Goal: Task Accomplishment & Management: Manage account settings

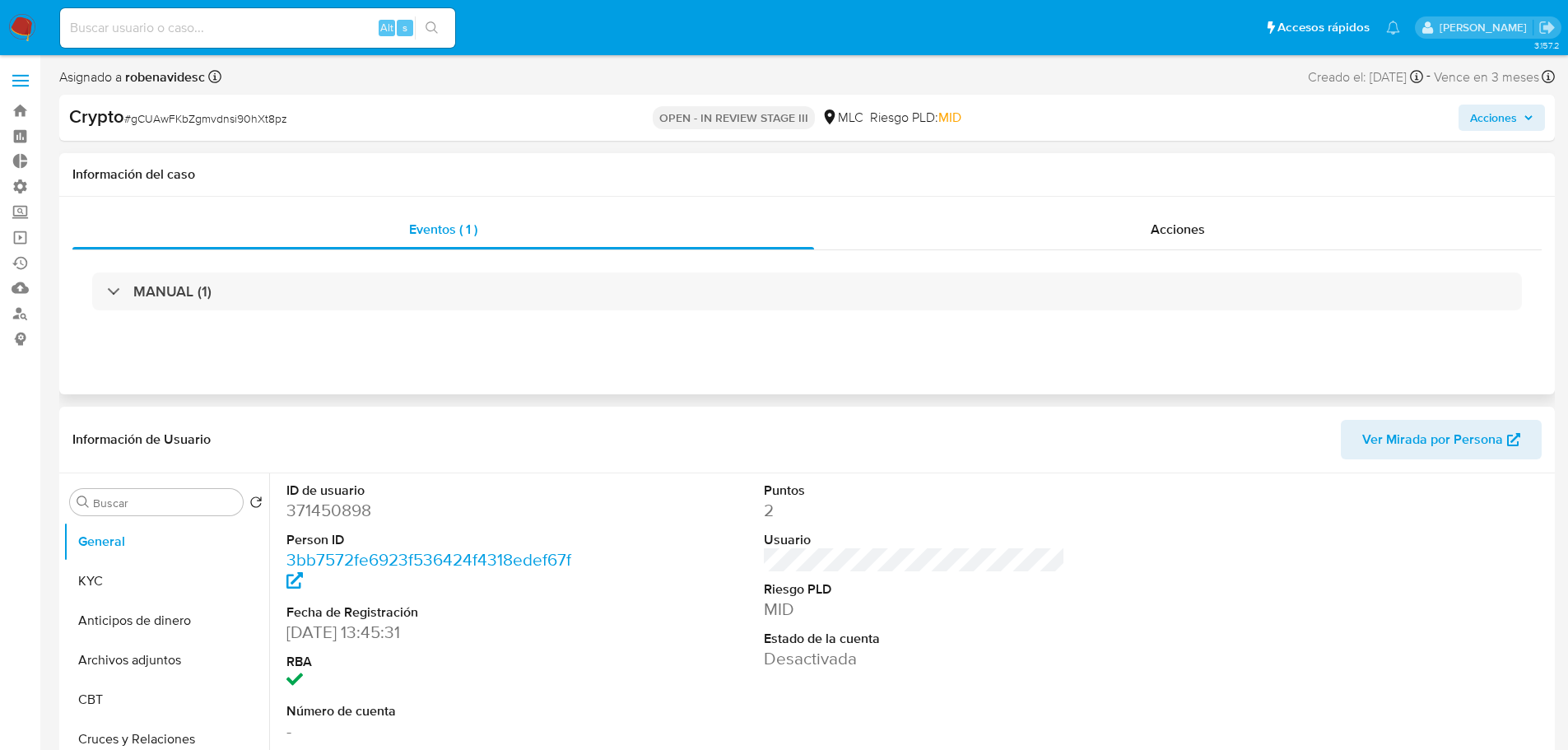
select select "10"
click at [1171, 227] on span "Acciones" at bounding box center [1178, 229] width 54 height 19
select select "10"
click at [1203, 228] on span "Acciones" at bounding box center [1178, 229] width 54 height 19
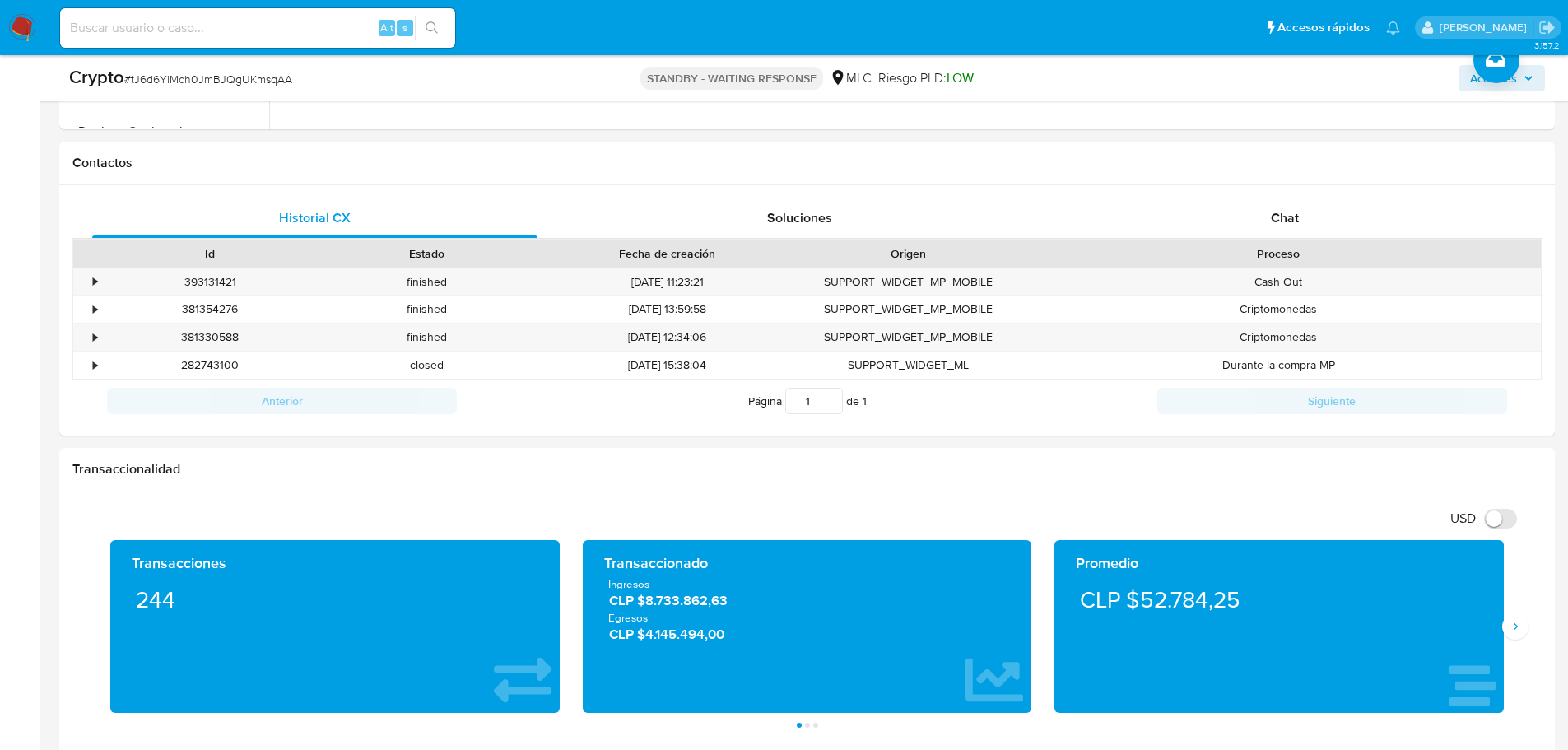
scroll to position [741, 0]
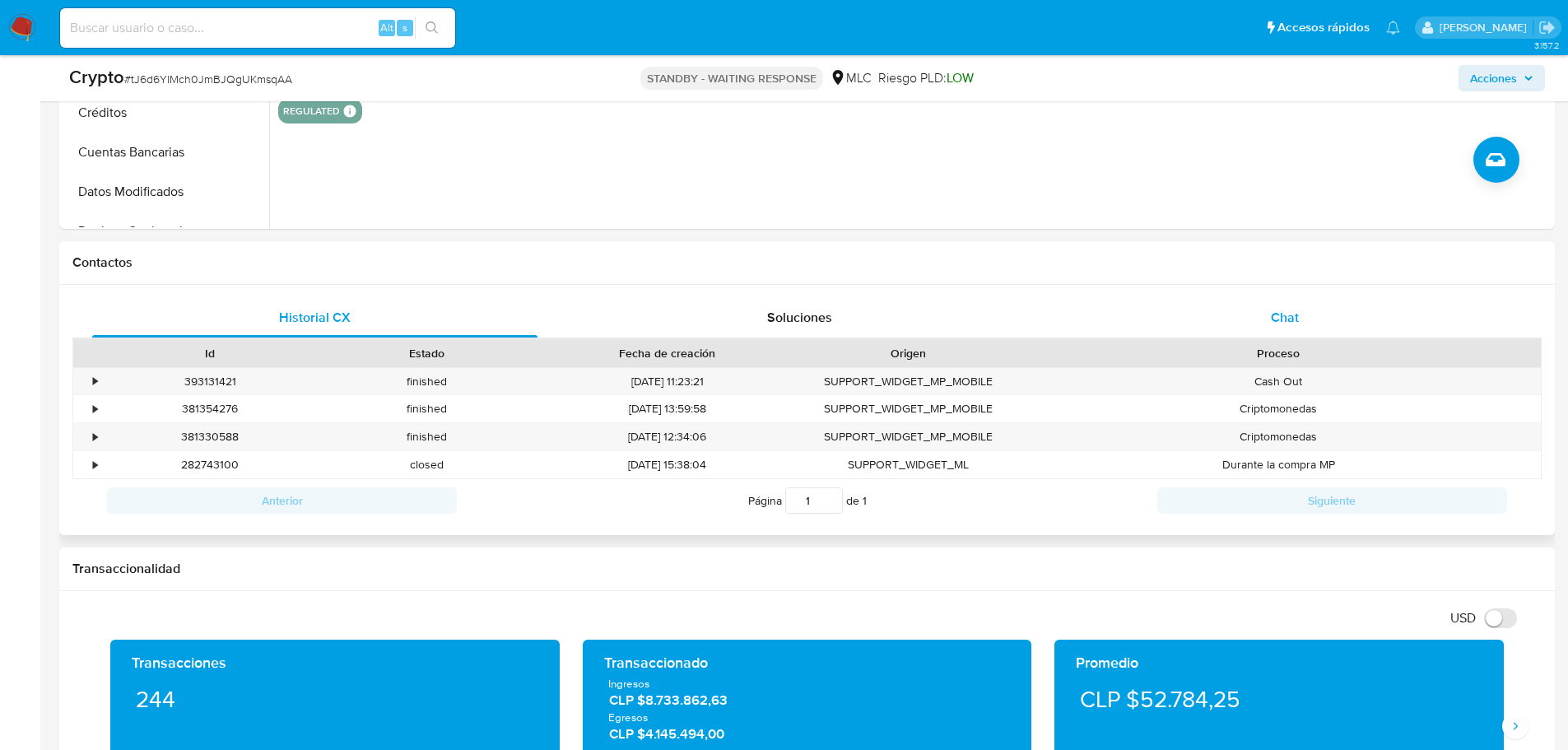
click at [1311, 311] on div "Chat" at bounding box center [1284, 318] width 445 height 40
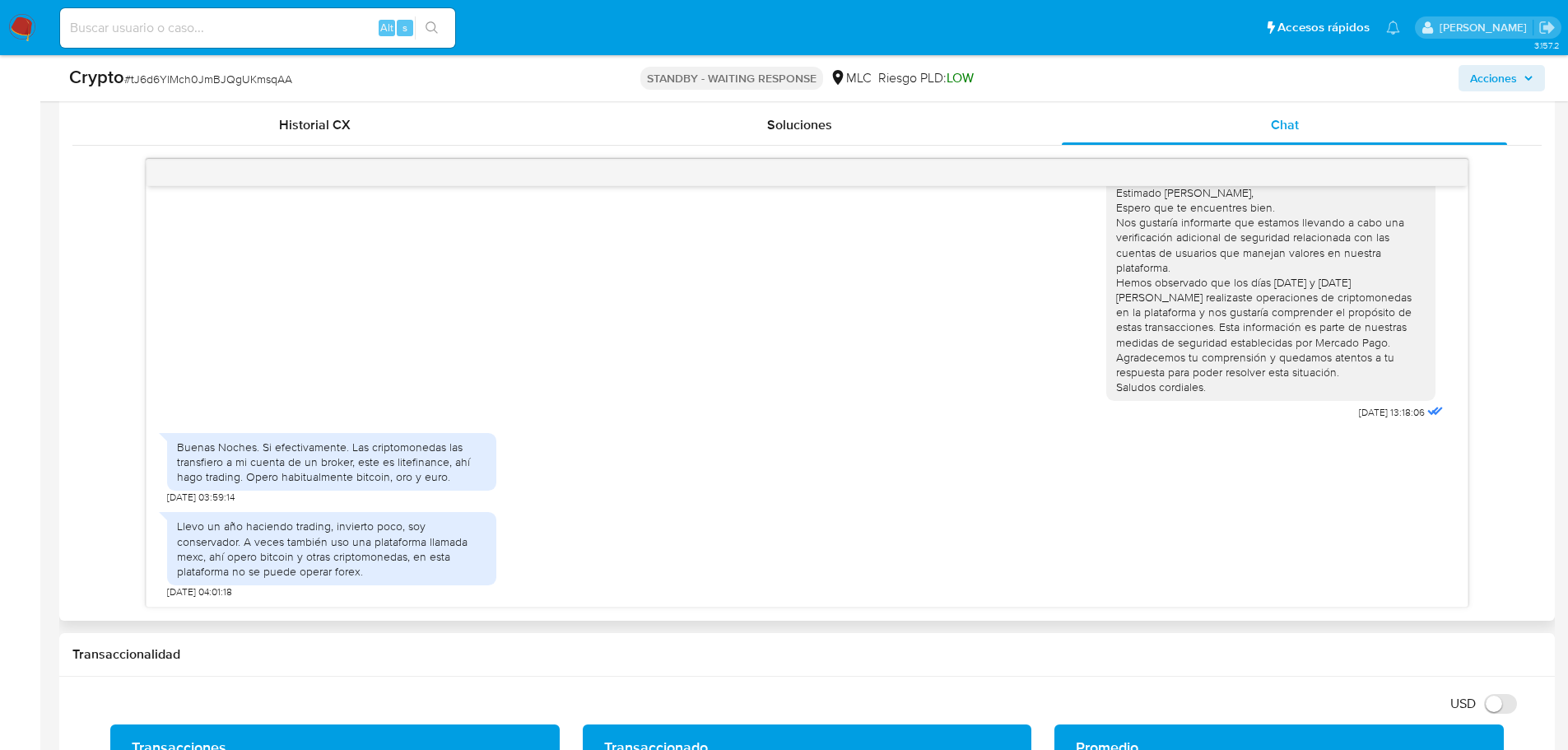
scroll to position [905, 0]
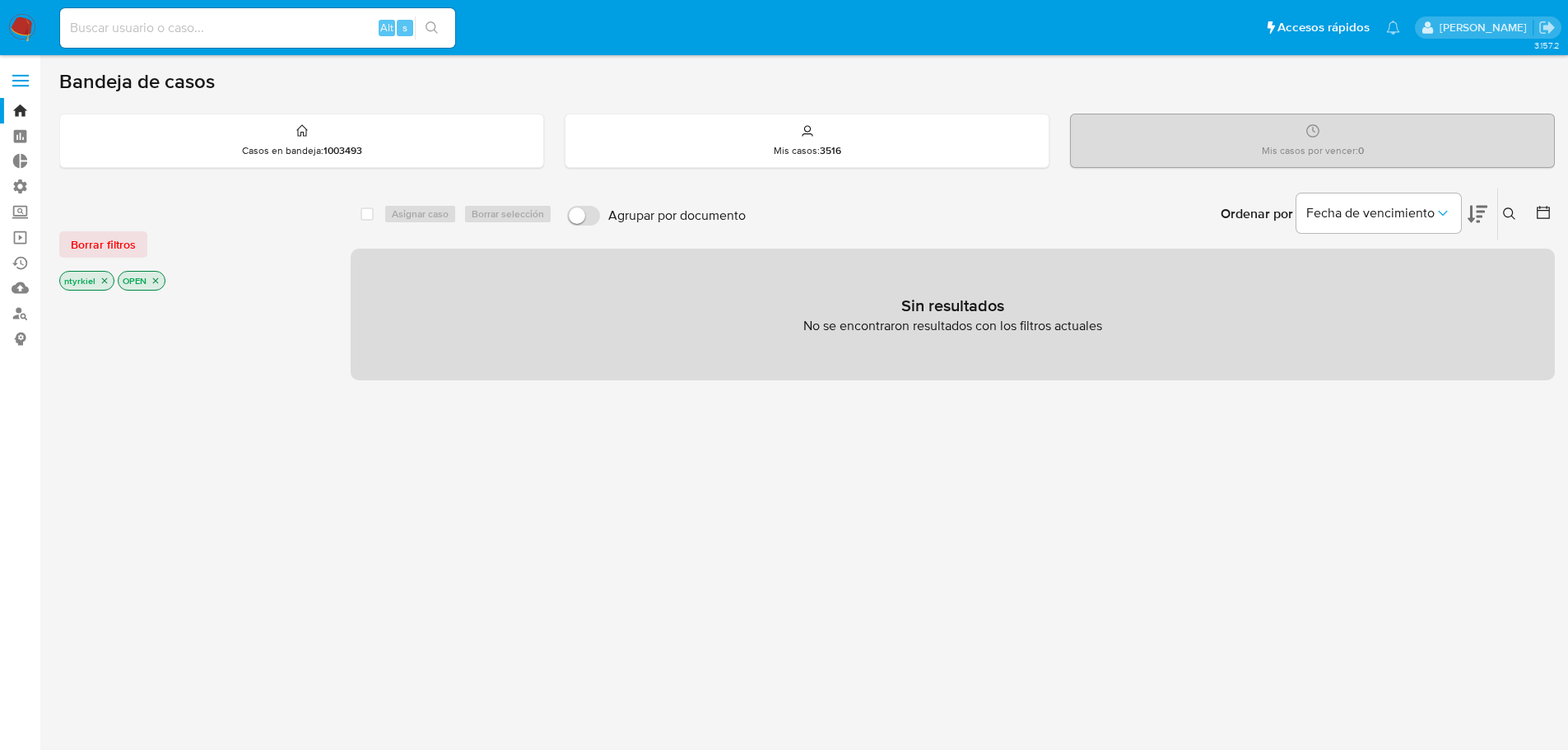
click at [8, 84] on label at bounding box center [20, 81] width 41 height 34
click at [0, 0] on input "checkbox" at bounding box center [0, 0] width 0 height 0
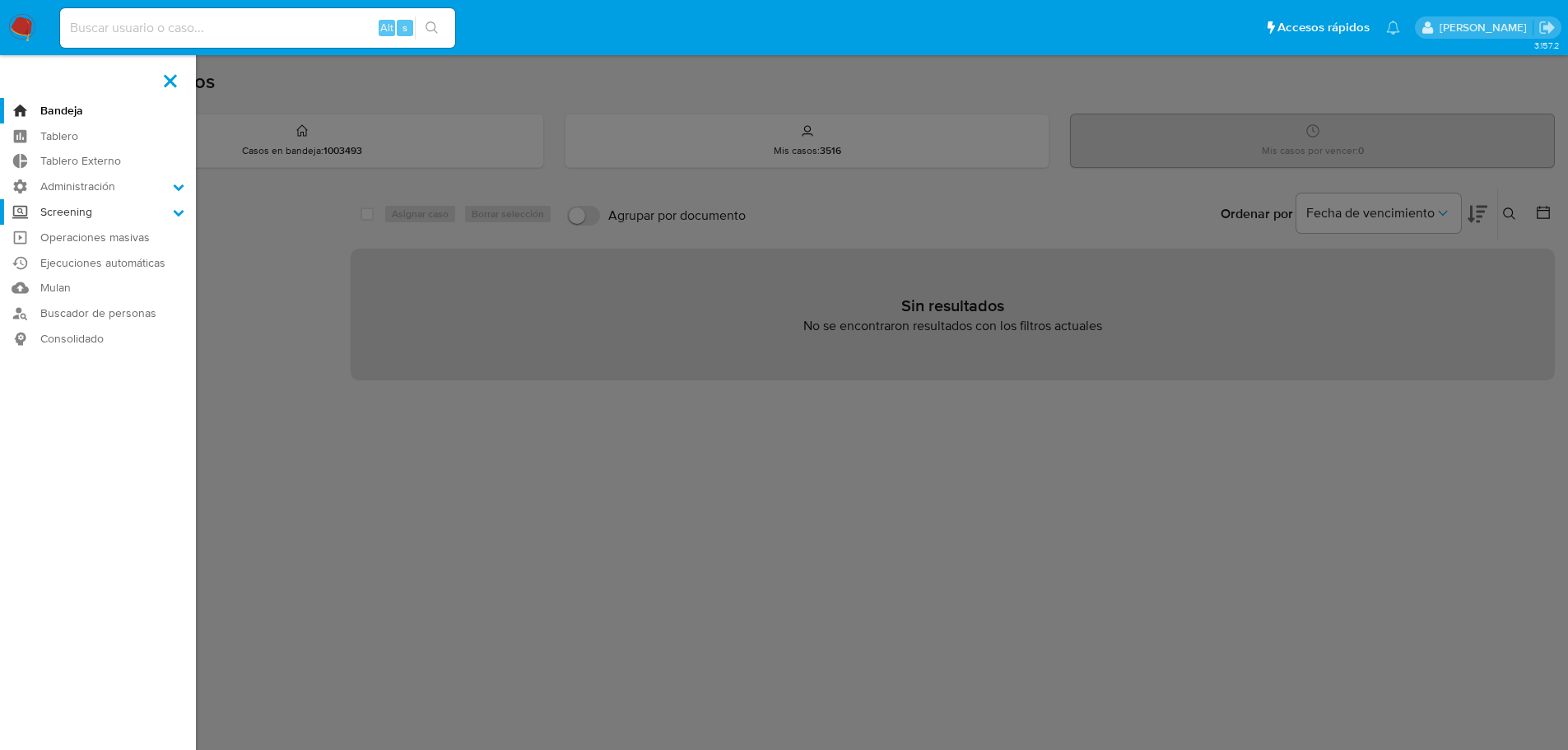
click at [84, 217] on label "Screening" at bounding box center [98, 212] width 196 height 25
click at [0, 0] on input "Screening" at bounding box center [0, 0] width 0 height 0
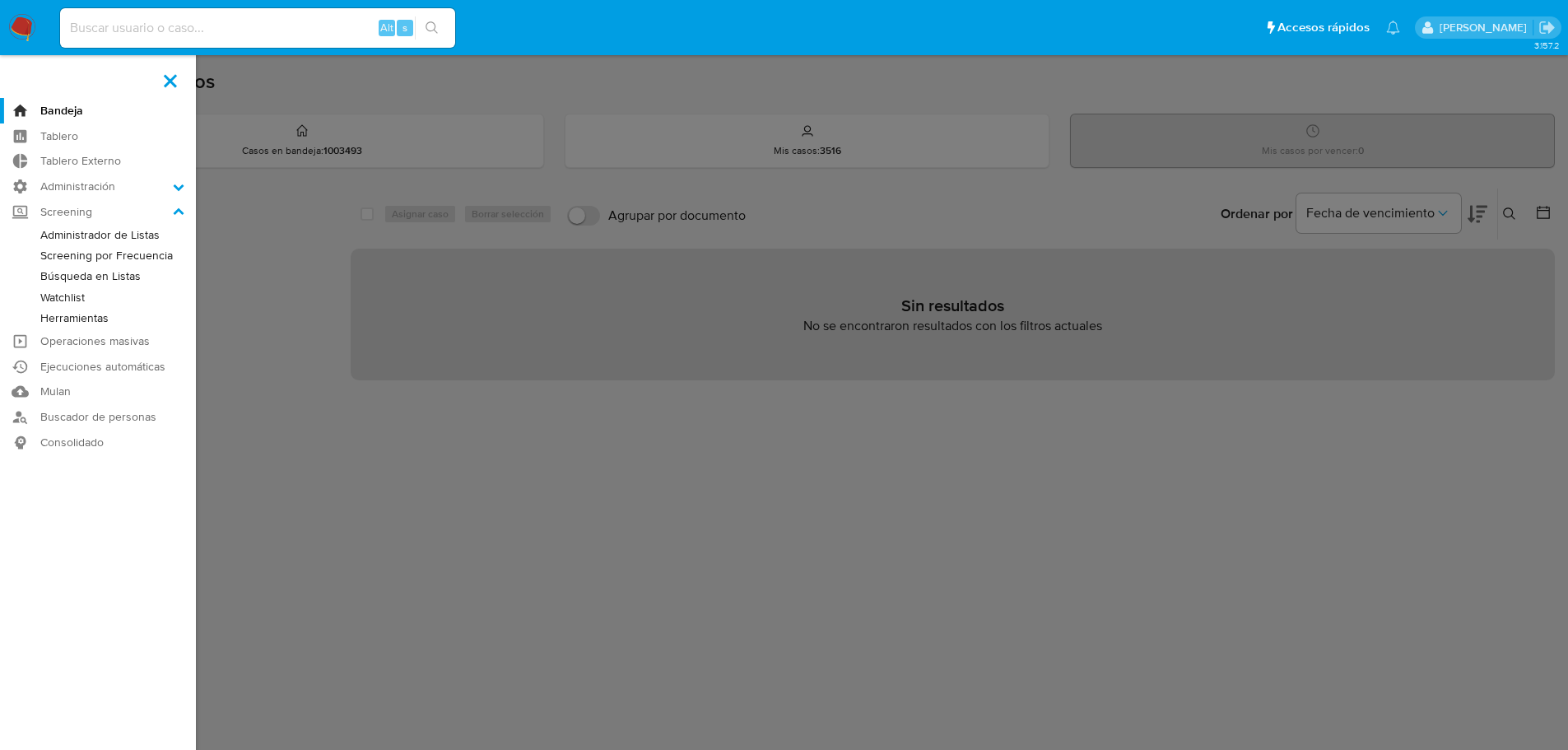
click at [96, 238] on link "Administrador de Listas" at bounding box center [98, 235] width 196 height 21
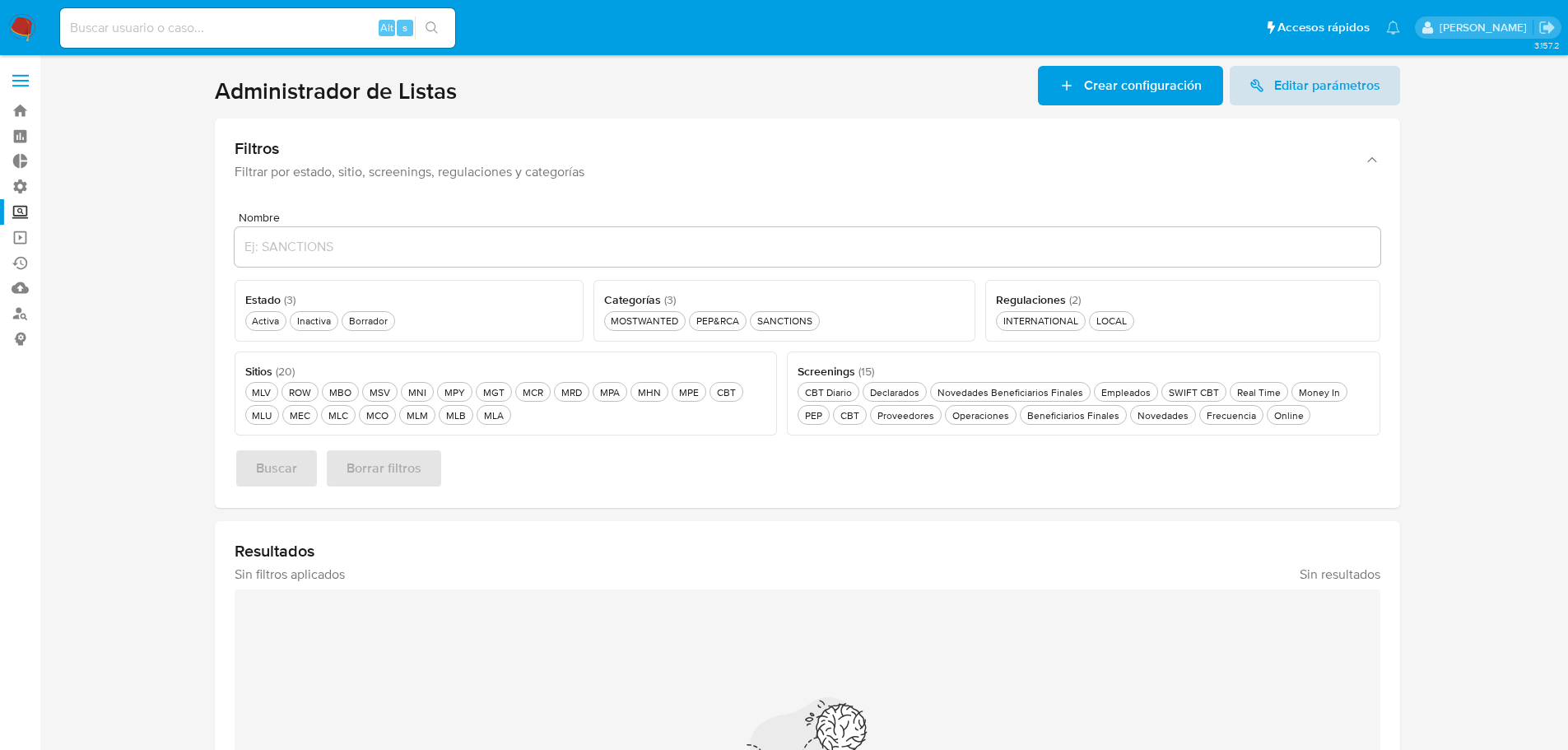
click at [1289, 99] on span "Editar parámetros" at bounding box center [1327, 86] width 106 height 40
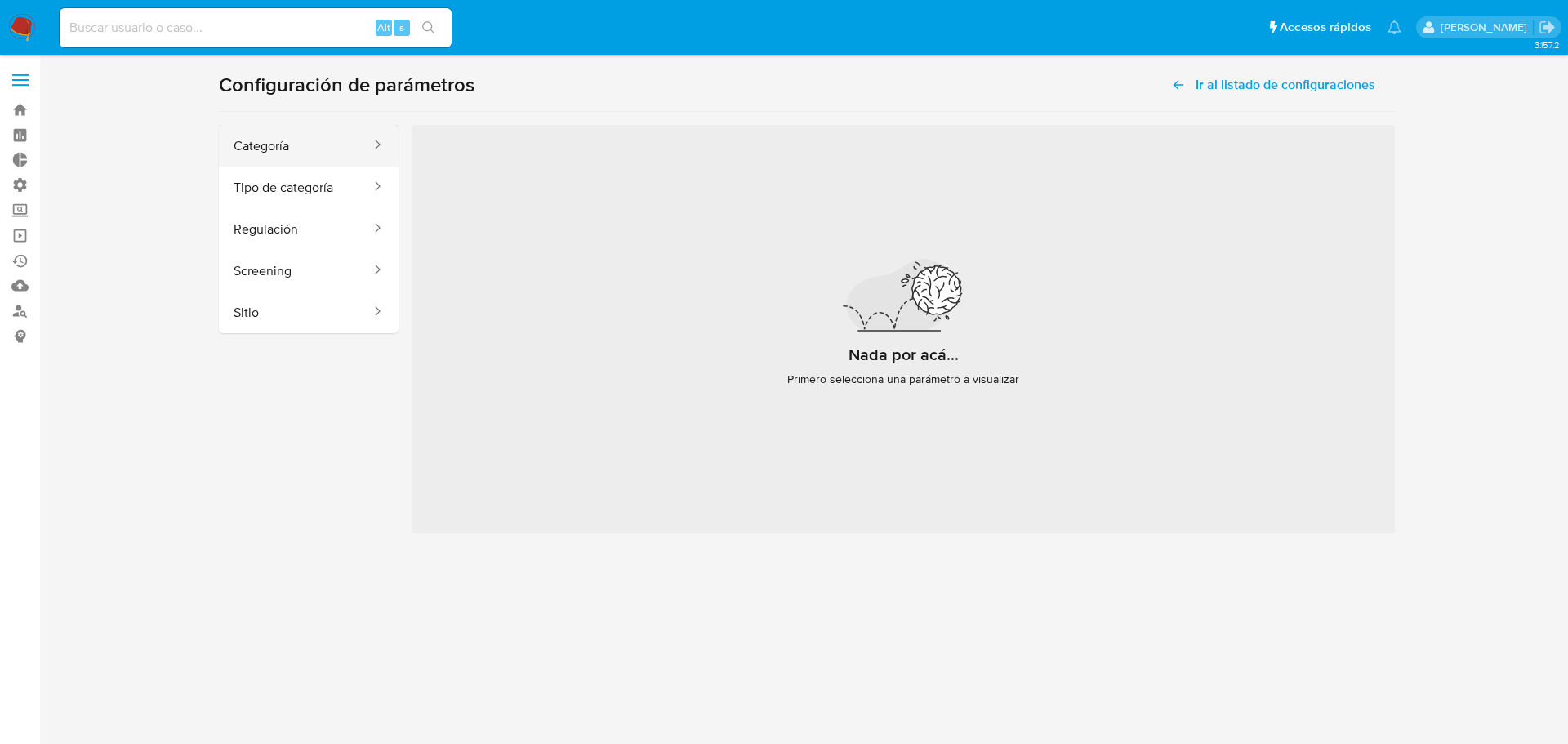
click at [304, 139] on button "Categoría" at bounding box center [295, 146] width 154 height 41
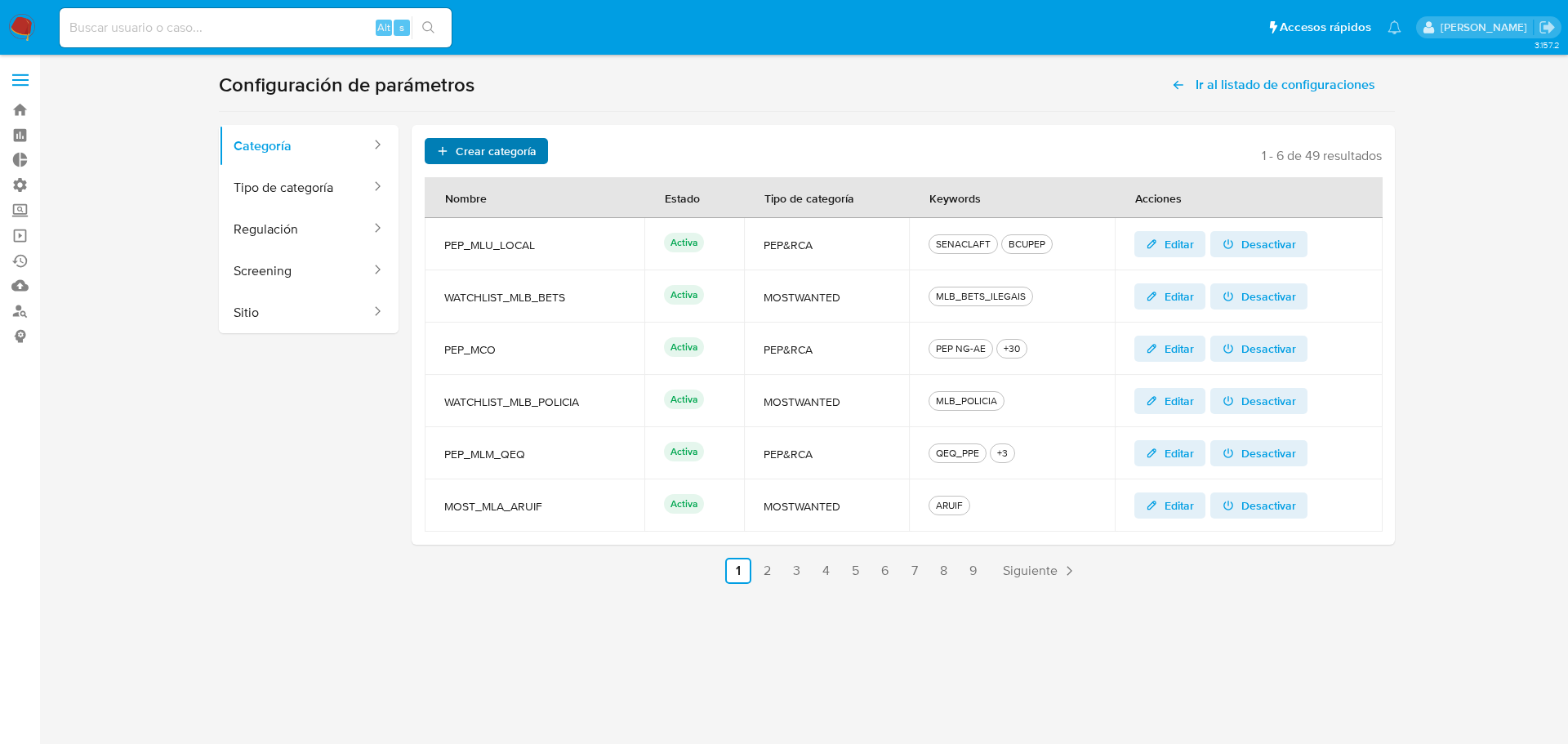
click at [522, 157] on span "Crear categoría" at bounding box center [496, 150] width 81 height 26
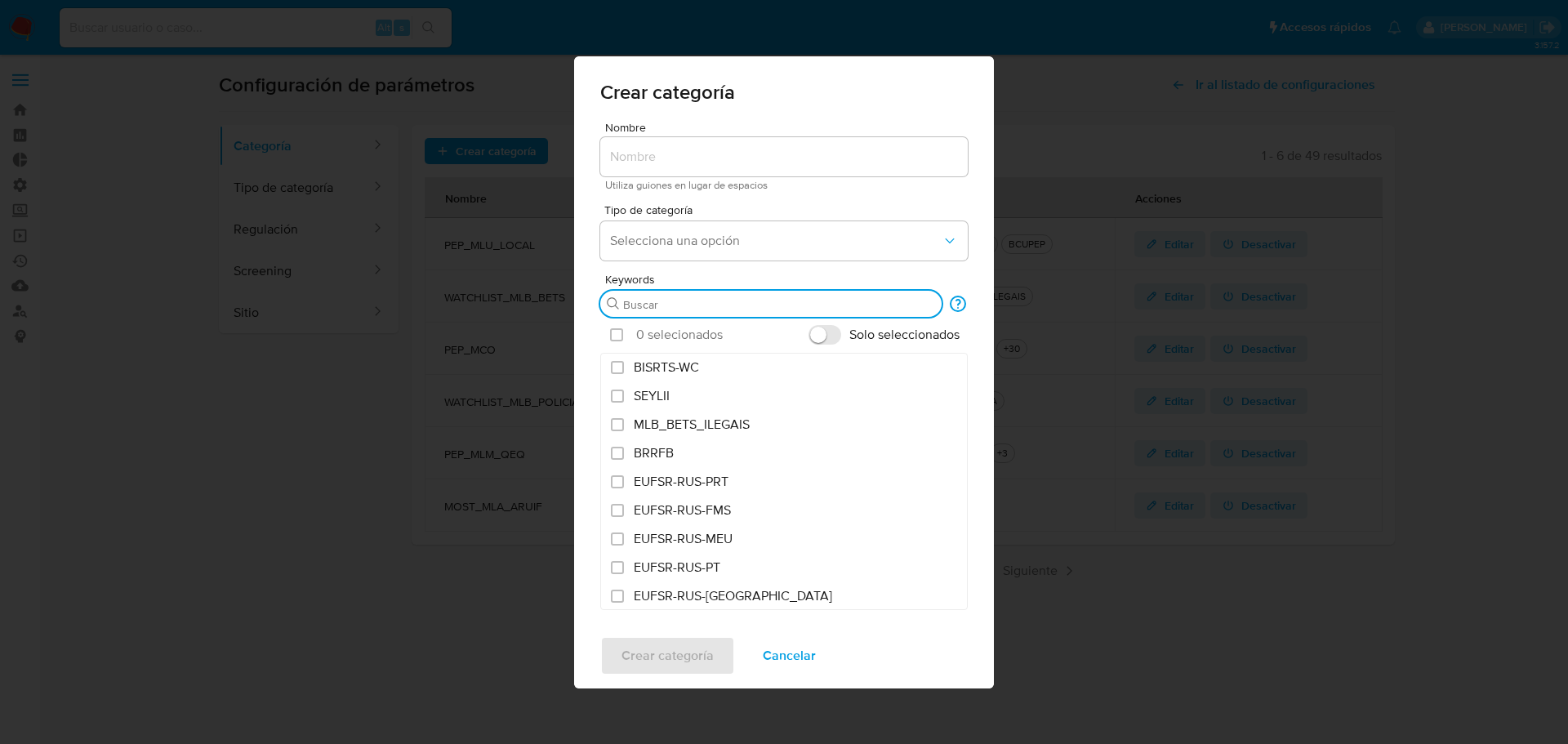
click at [684, 299] on input "Buscar" at bounding box center [778, 304] width 312 height 14
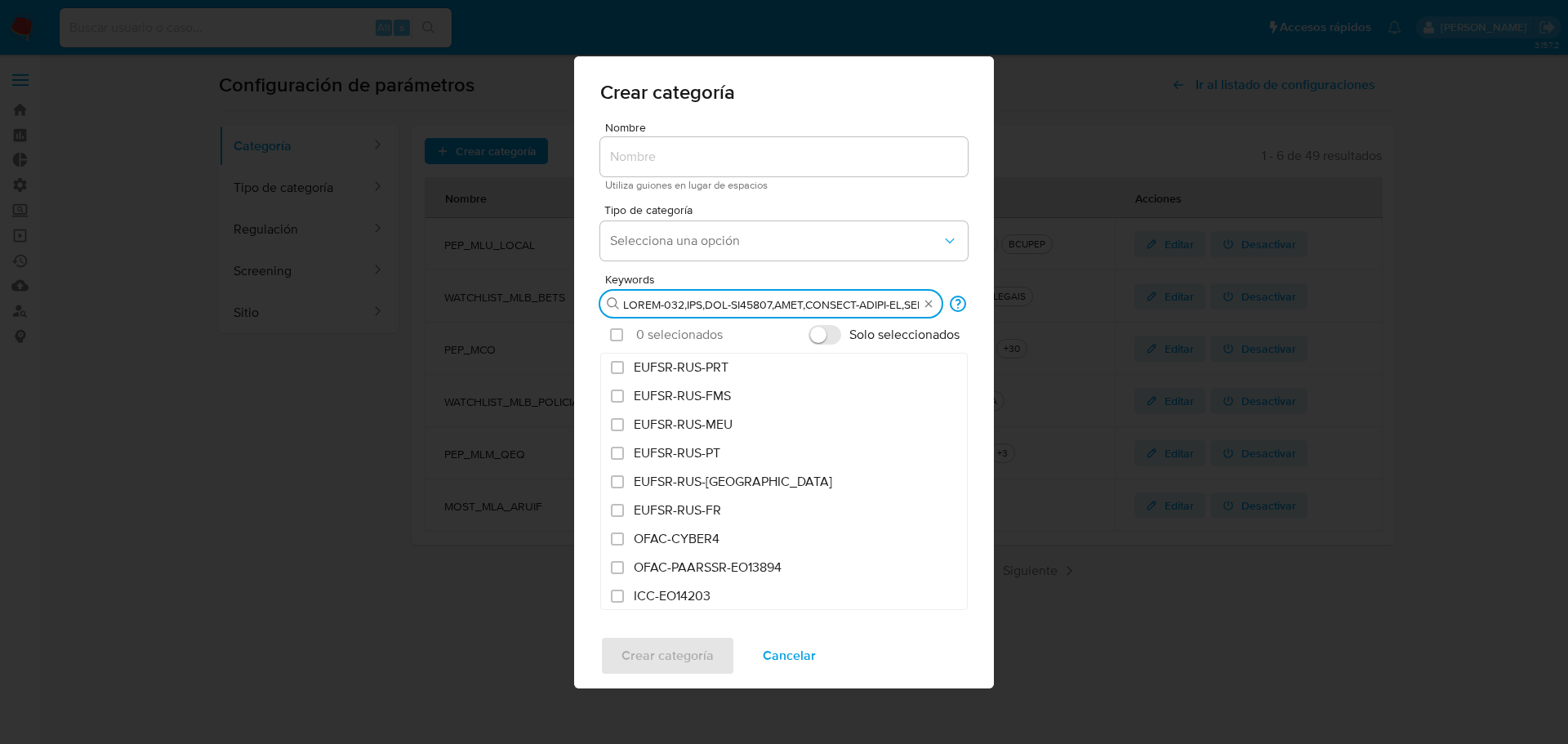
scroll to position [0, 10549]
type input "CAPTA-561,FTO,ICC-EO14203,IFSR,ILLICIT-DRUGS-EO,INSAE-50-OFAC-WC,[GEOGRAPHIC_DA…"
click at [619, 338] on input "checkbox" at bounding box center [616, 335] width 13 height 13
checkbox input "true"
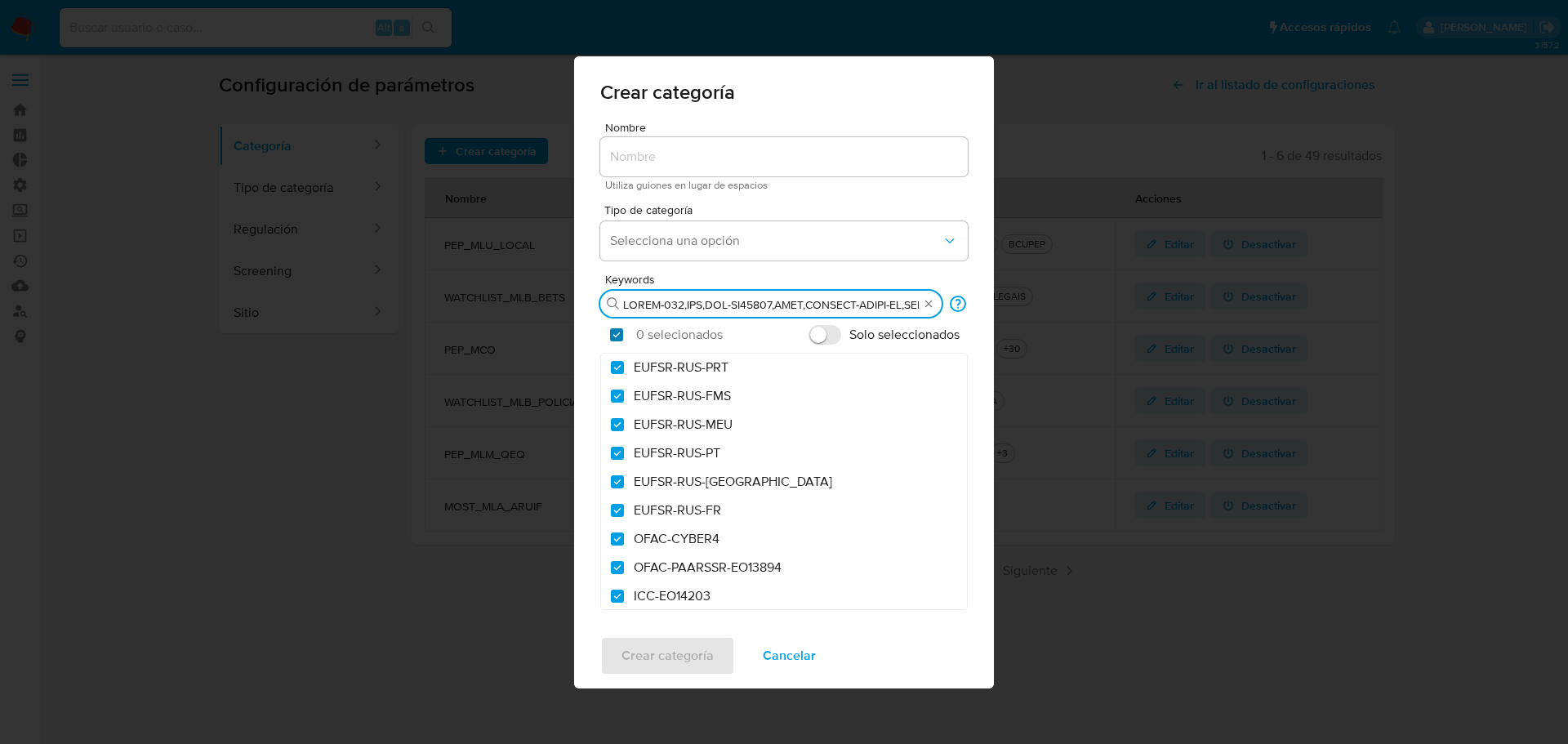
checkbox input "true"
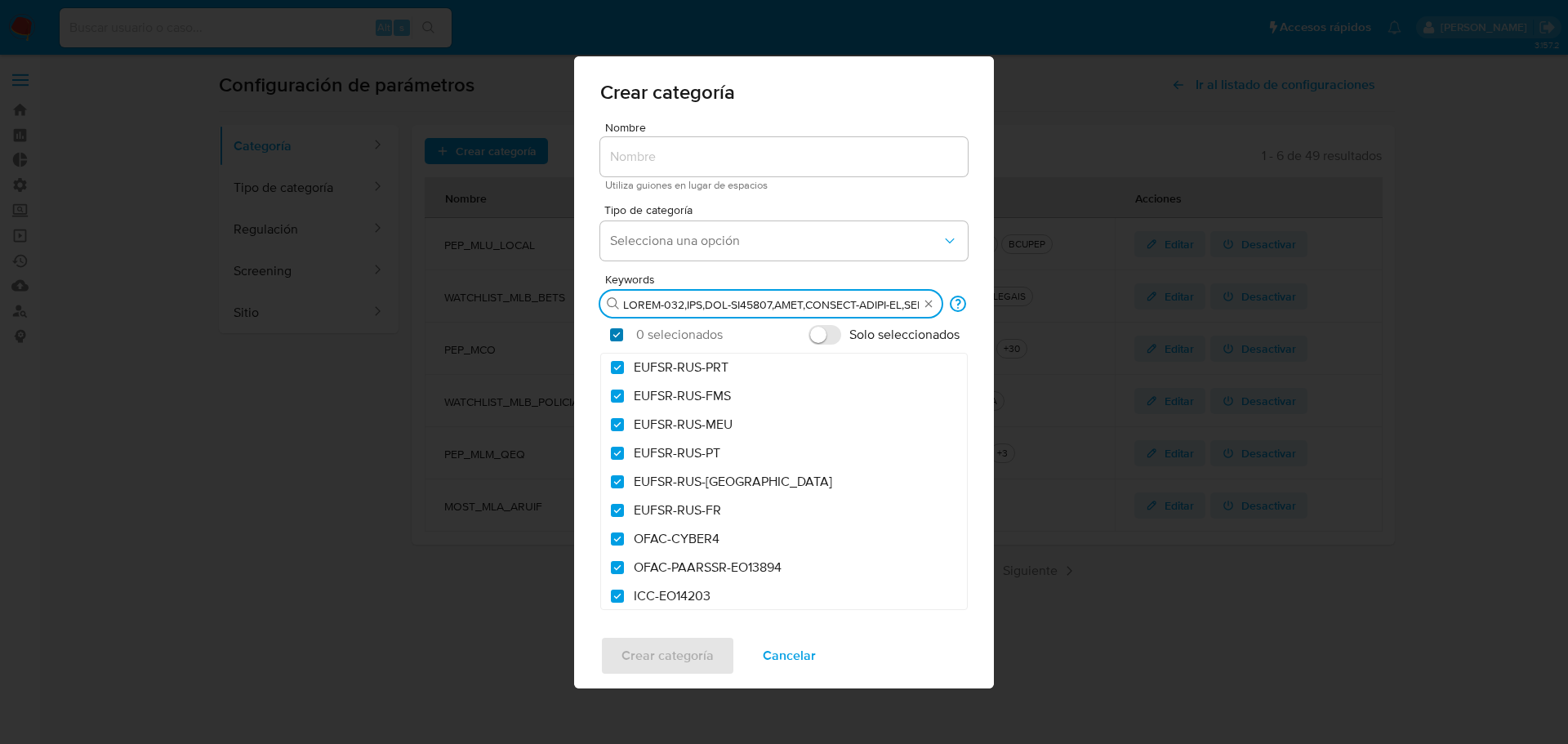
checkbox input "true"
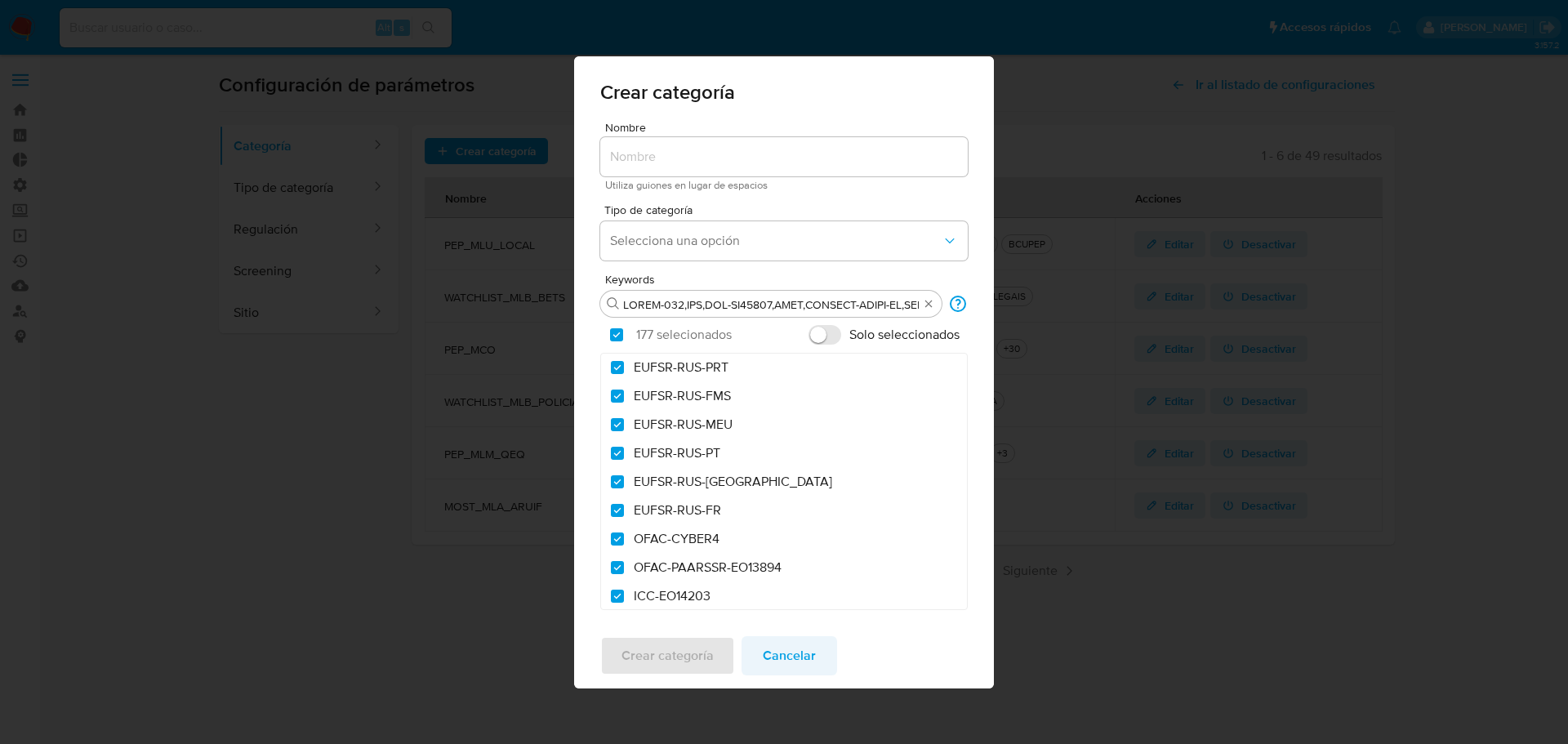
click at [802, 659] on span "Cancelar" at bounding box center [789, 656] width 53 height 36
